Goal: Transaction & Acquisition: Purchase product/service

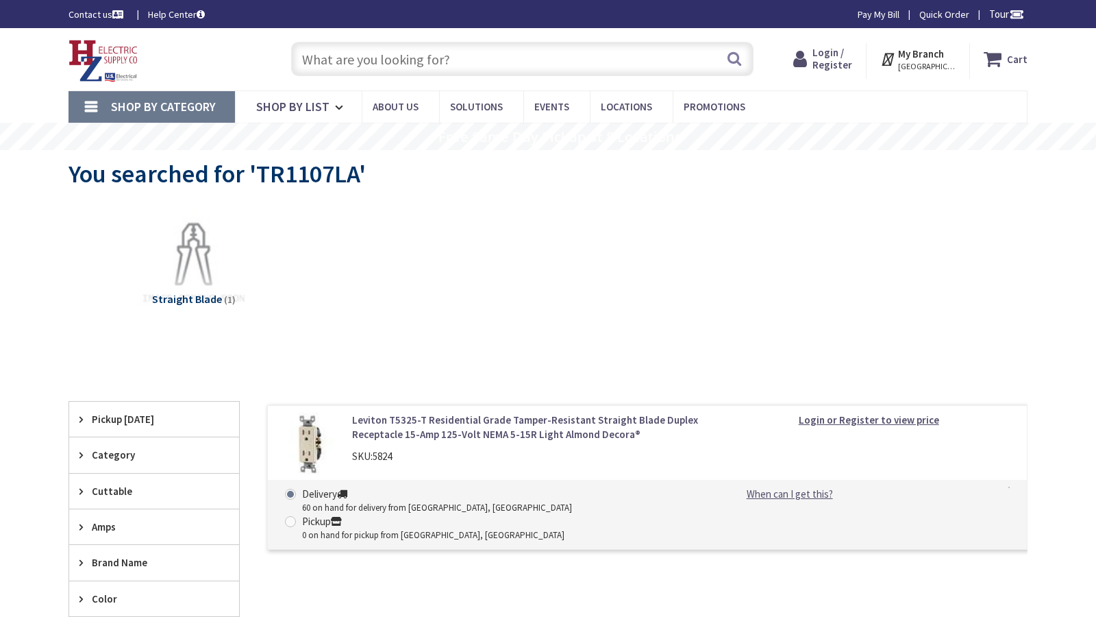
type input "Stormont, [GEOGRAPHIC_DATA], and [STREET_ADDRESS]"
